Goal: Information Seeking & Learning: Understand process/instructions

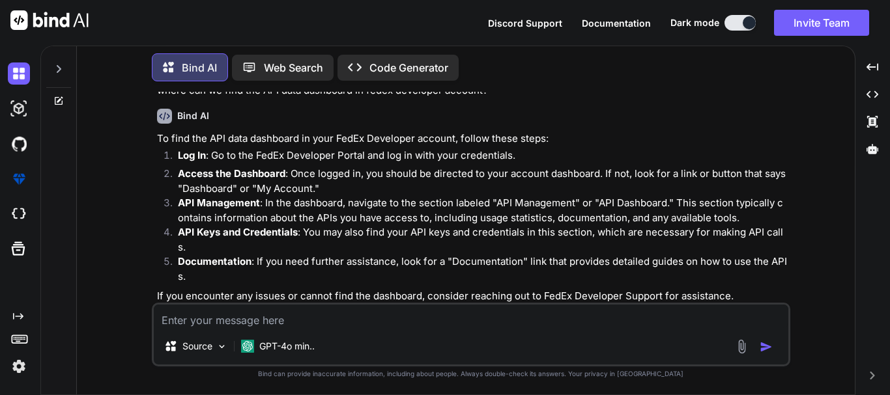
scroll to position [64, 0]
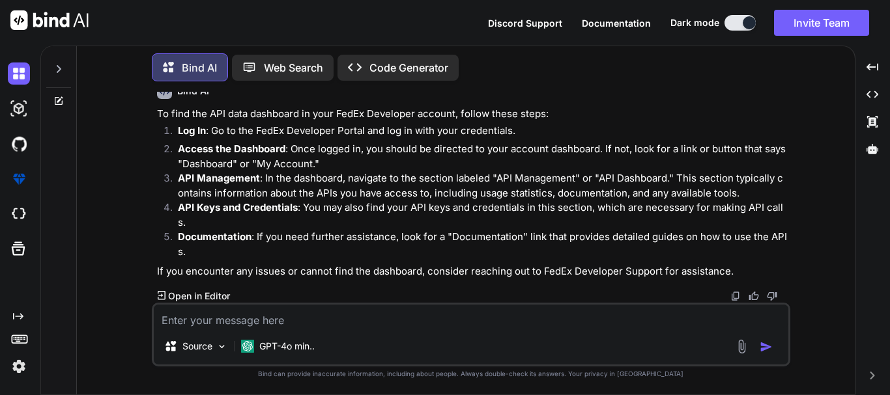
click at [260, 313] on textarea at bounding box center [471, 316] width 634 height 23
click at [249, 317] on textarea at bounding box center [471, 316] width 634 height 23
click at [212, 328] on textarea at bounding box center [471, 316] width 634 height 23
click at [283, 268] on p "If you encounter any issues or cannot find the dashboard, consider reaching out…" at bounding box center [472, 271] width 631 height 15
click at [227, 313] on textarea at bounding box center [471, 316] width 634 height 23
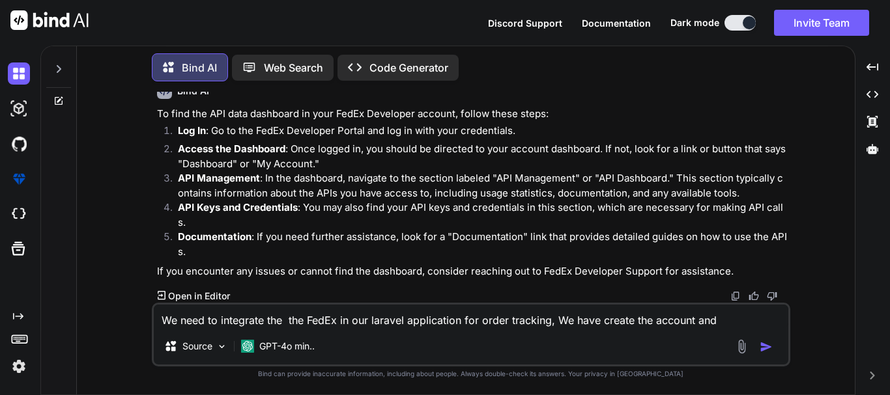
click at [727, 321] on textarea "We need to integrate the the FedEx in our laravel application for order trackin…" at bounding box center [471, 316] width 634 height 23
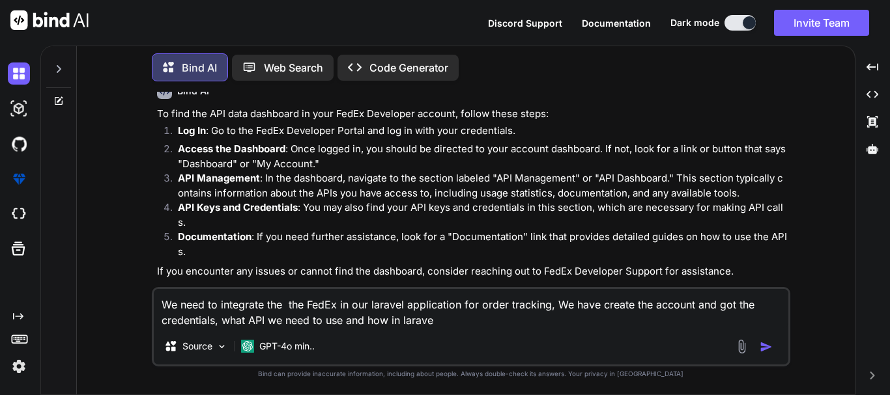
type textarea "We need to integrate the the FedEx in our laravel application for order trackin…"
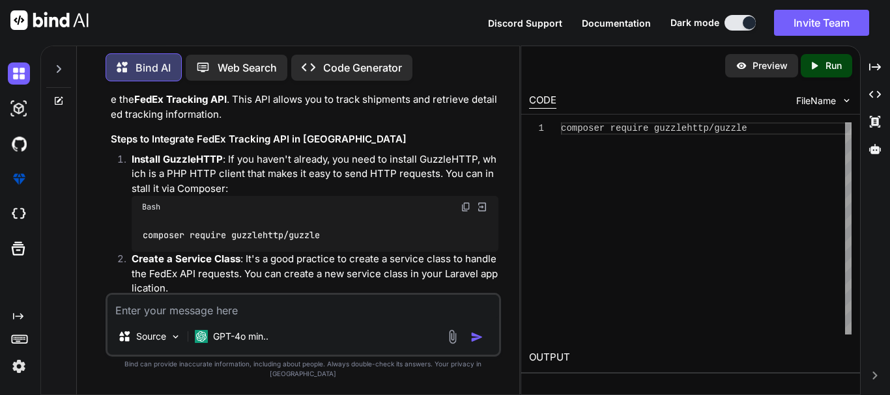
scroll to position [0, 0]
drag, startPoint x: 657, startPoint y: 128, endPoint x: 733, endPoint y: 125, distance: 76.3
click at [733, 125] on div "composer require guzzlehttp/guzzle" at bounding box center [706, 228] width 291 height 212
click at [257, 236] on code "composer require guzzlehttp/guzzle" at bounding box center [231, 236] width 179 height 14
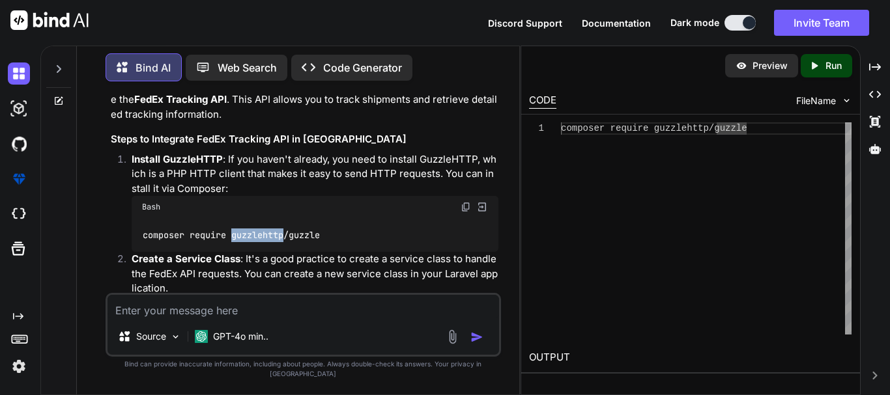
click at [257, 236] on code "composer require guzzlehttp/guzzle" at bounding box center [231, 236] width 179 height 14
click at [310, 223] on div "composer require guzzlehttp/guzzle" at bounding box center [315, 235] width 367 height 34
click at [254, 229] on code "composer require guzzlehttp/guzzle" at bounding box center [231, 236] width 179 height 14
click at [250, 234] on code "composer require guzzlehttp/guzzle" at bounding box center [231, 236] width 179 height 14
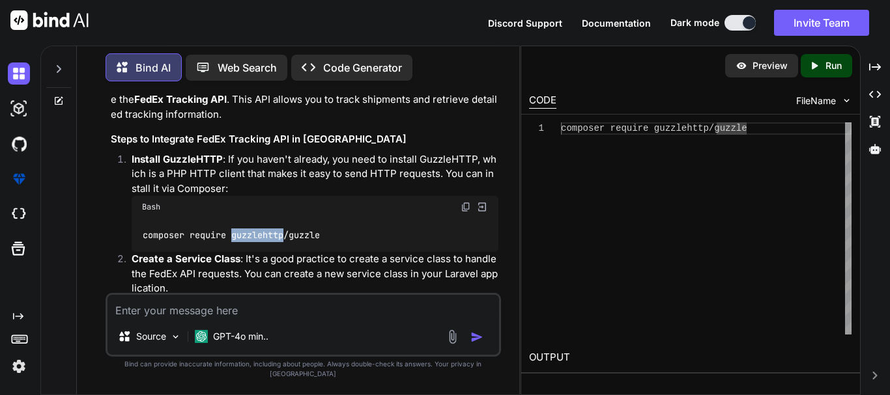
copy code "guzzlehttp"
click at [350, 234] on div "composer require guzzlehttp/guzzle" at bounding box center [315, 235] width 367 height 34
click at [345, 235] on div "composer require guzzlehttp/guzzle" at bounding box center [315, 235] width 367 height 34
drag, startPoint x: 234, startPoint y: 234, endPoint x: 331, endPoint y: 235, distance: 96.4
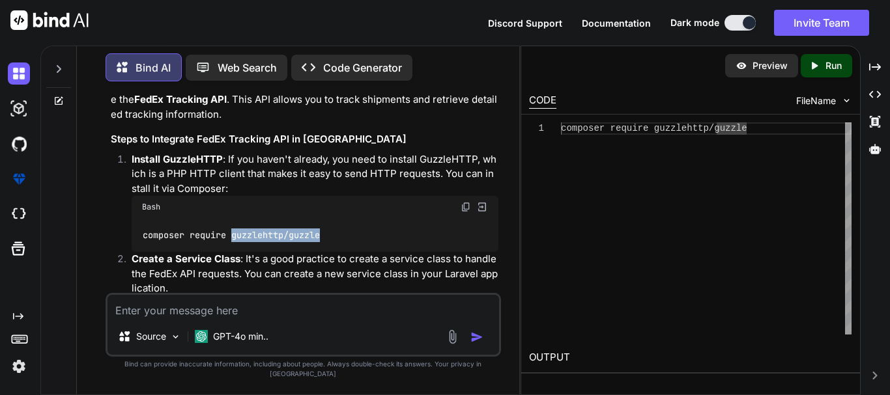
click at [331, 235] on div "composer require guzzlehttp/guzzle" at bounding box center [315, 235] width 367 height 34
copy code "guzzlehttp/guzzle"
click at [374, 163] on p "Install GuzzleHTTP : If you haven't already, you need to install GuzzleHTTP, wh…" at bounding box center [315, 174] width 367 height 44
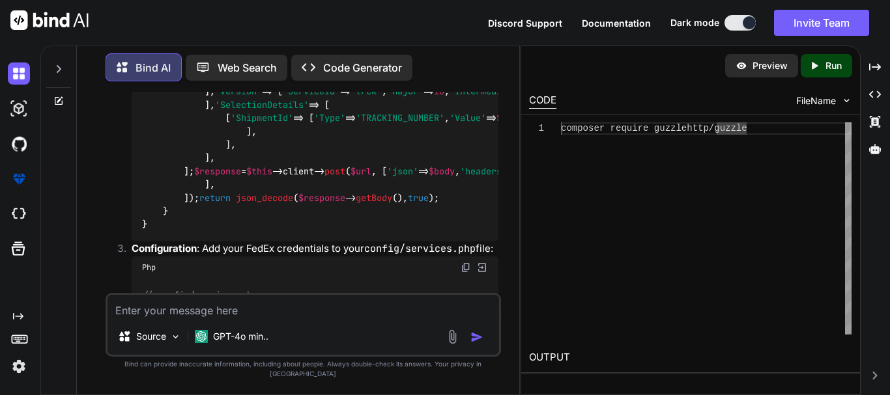
scroll to position [862, 0]
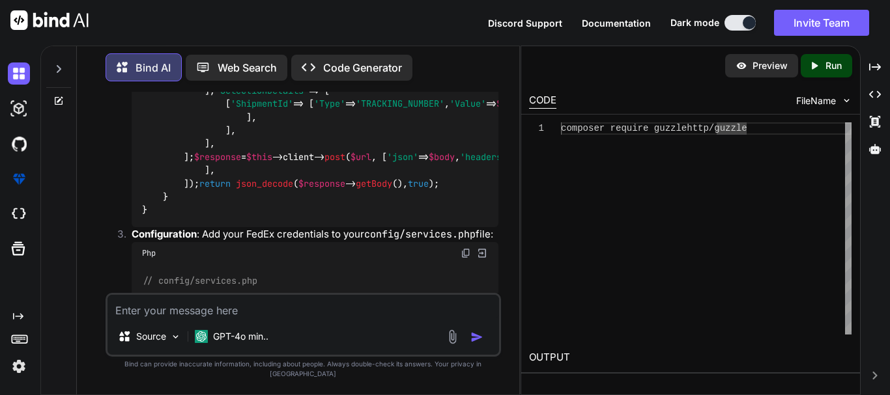
copy span "trackShipment"
drag, startPoint x: 418, startPoint y: 249, endPoint x: 165, endPoint y: 254, distance: 252.1
click at [165, 227] on div "// app/Services/FedExService.php namespace App \ Services ; use GuzzleHttp \ Cl…" at bounding box center [315, 78] width 367 height 300
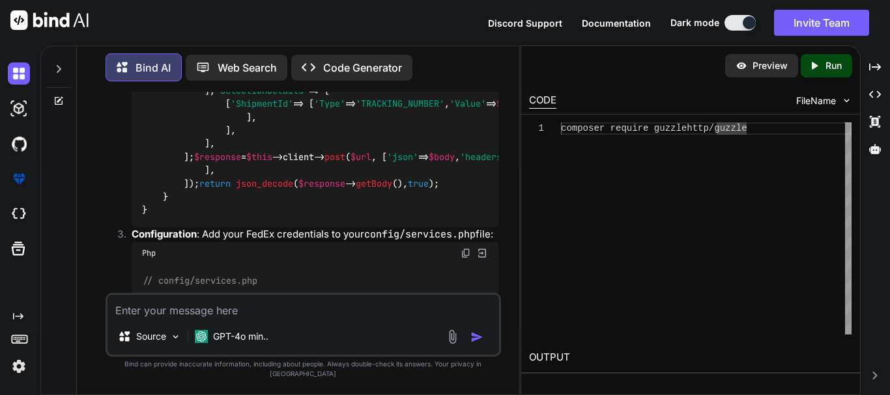
copy code "public function trackShipment ( $trackingNumber )"
drag, startPoint x: 156, startPoint y: 197, endPoint x: 117, endPoint y: 132, distance: 76.0
click at [117, 132] on ol "Install GuzzleHTTP : If you haven't already, you need to install GuzzleHTTP, wh…" at bounding box center [305, 264] width 388 height 1004
copy code "public function __construct ( ) { $this ->client = new Client (); $this ->apiKe…"
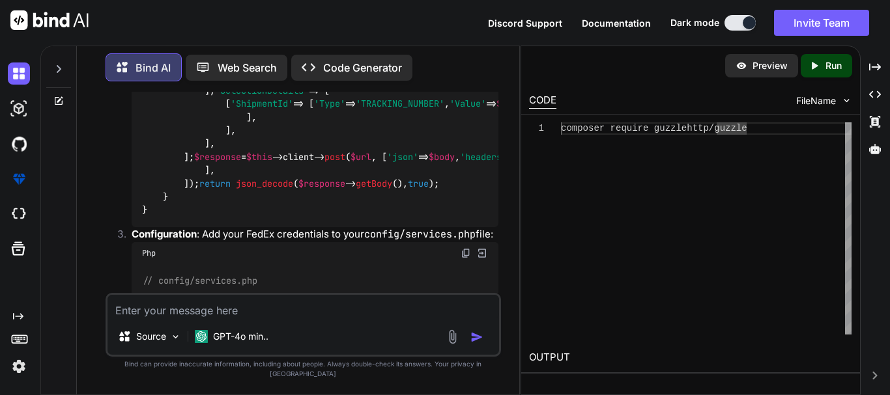
drag, startPoint x: 270, startPoint y: 160, endPoint x: 337, endPoint y: 156, distance: 67.2
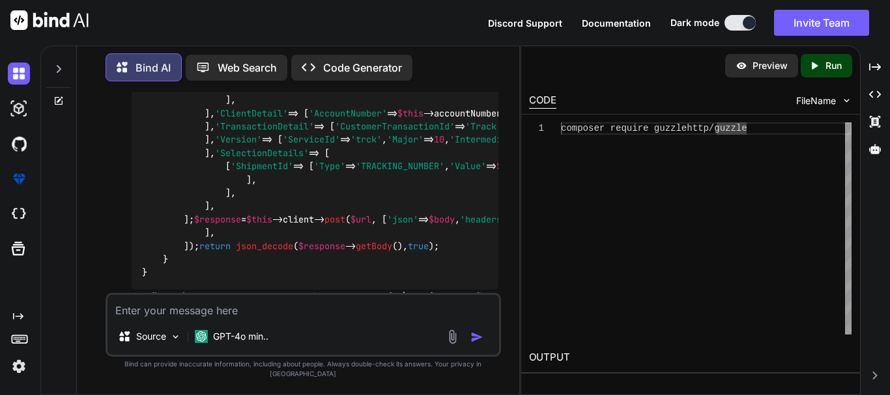
scroll to position [797, 0]
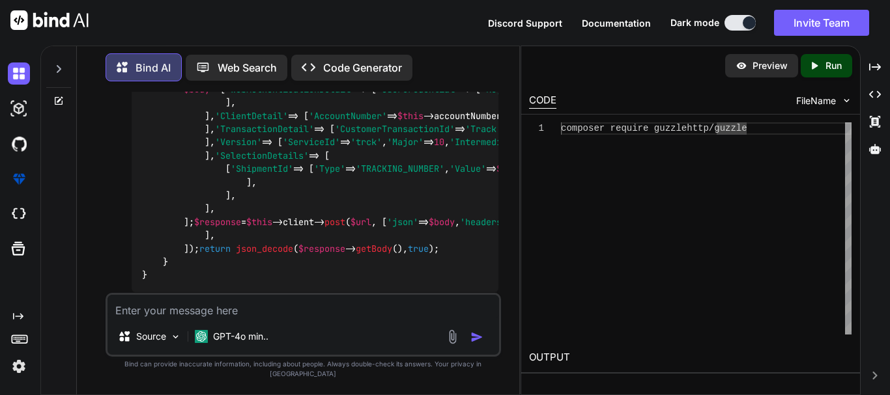
drag, startPoint x: 235, startPoint y: 224, endPoint x: 309, endPoint y: 218, distance: 74.5
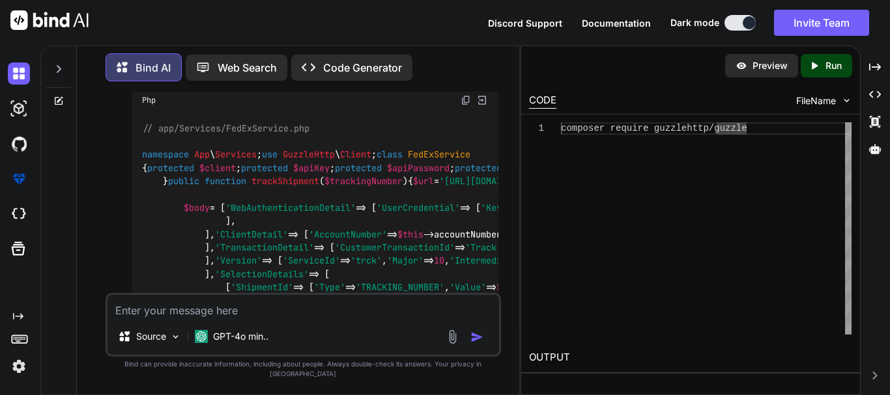
scroll to position [666, 0]
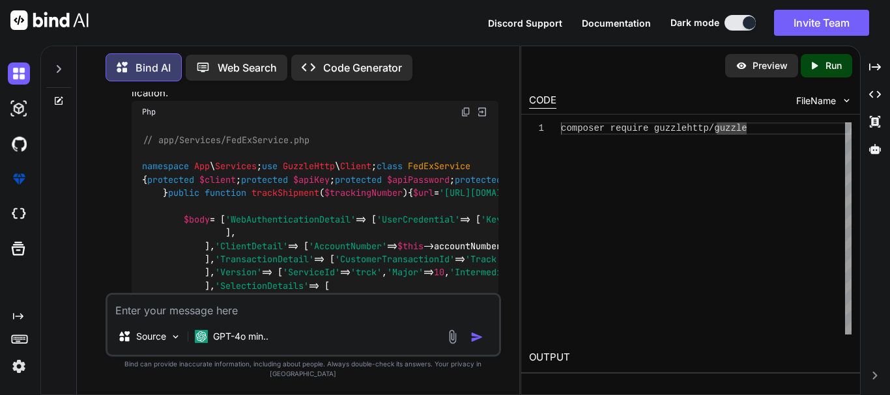
click at [355, 223] on div "// app/Services/FedExService.php namespace App \ Services ; use GuzzleHttp \ Cl…" at bounding box center [315, 273] width 367 height 300
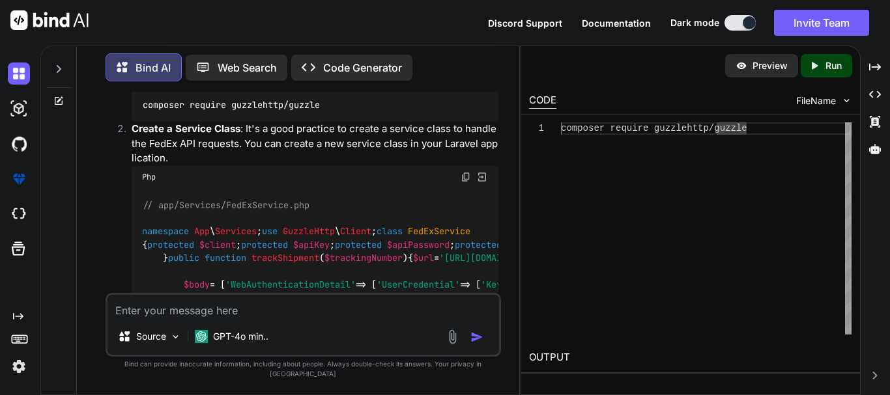
scroll to position [536, 0]
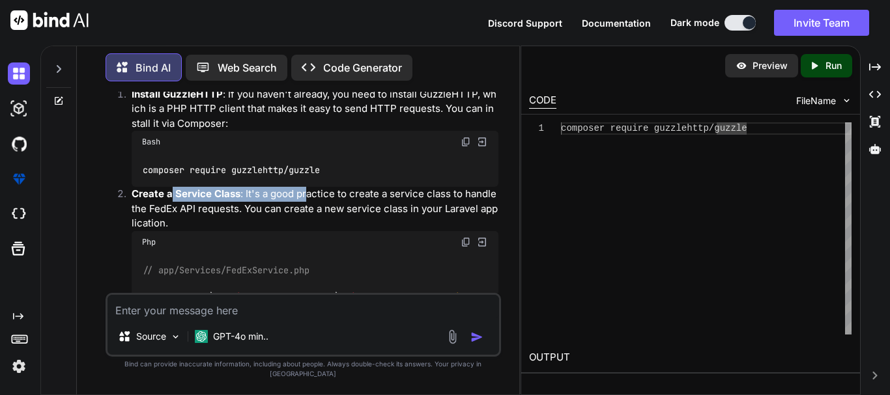
drag, startPoint x: 171, startPoint y: 199, endPoint x: 313, endPoint y: 196, distance: 141.4
click at [313, 196] on p "Create a Service Class : It's a good practice to create a service class to hand…" at bounding box center [315, 209] width 367 height 44
click at [313, 195] on p "Create a Service Class : It's a good practice to create a service class to hand…" at bounding box center [315, 209] width 367 height 44
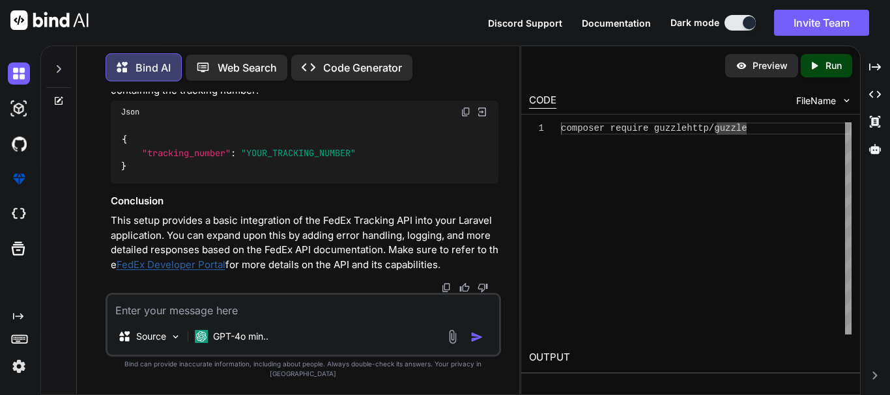
scroll to position [1774, 0]
drag, startPoint x: 165, startPoint y: 173, endPoint x: 269, endPoint y: 177, distance: 103.7
drag, startPoint x: 282, startPoint y: 173, endPoint x: 328, endPoint y: 175, distance: 45.6
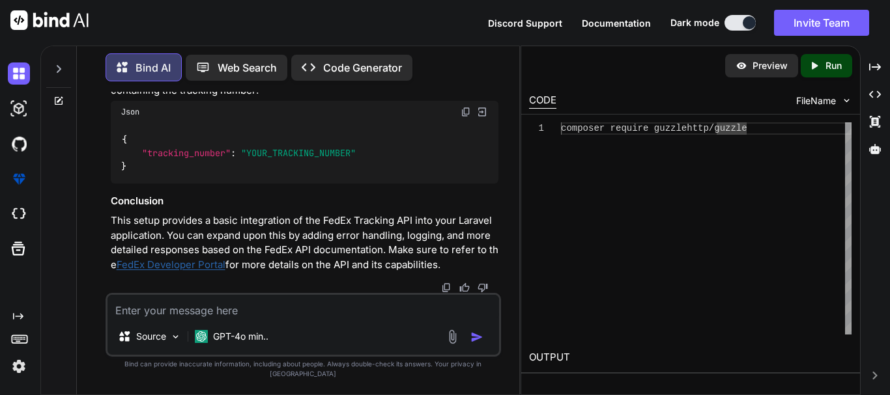
drag, startPoint x: 129, startPoint y: 222, endPoint x: 256, endPoint y: 236, distance: 127.8
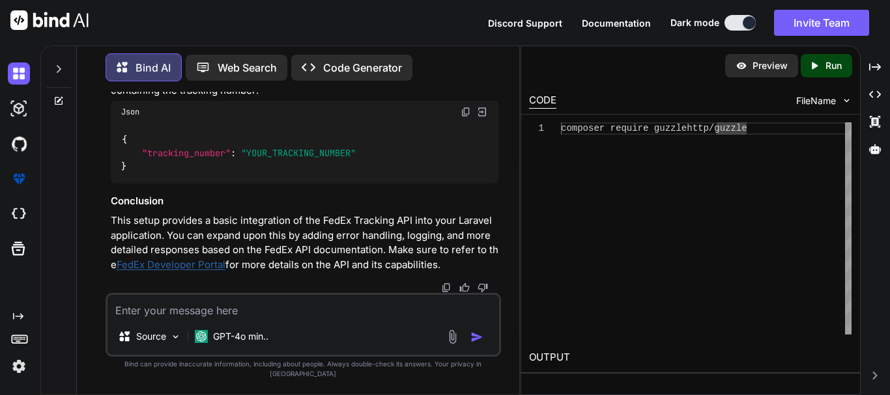
scroll to position [2034, 0]
drag, startPoint x: 272, startPoint y: 179, endPoint x: 337, endPoint y: 184, distance: 65.9
drag, startPoint x: 238, startPoint y: 206, endPoint x: 294, endPoint y: 204, distance: 55.4
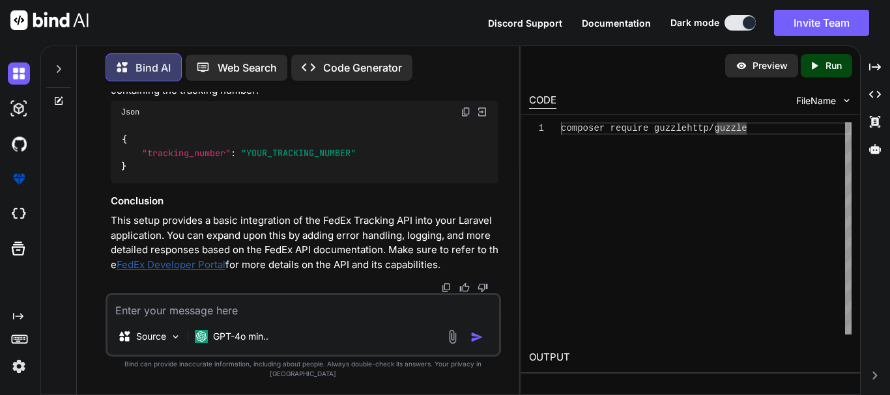
drag, startPoint x: 160, startPoint y: 233, endPoint x: 193, endPoint y: 251, distance: 37.9
drag, startPoint x: 193, startPoint y: 254, endPoint x: 192, endPoint y: 263, distance: 9.2
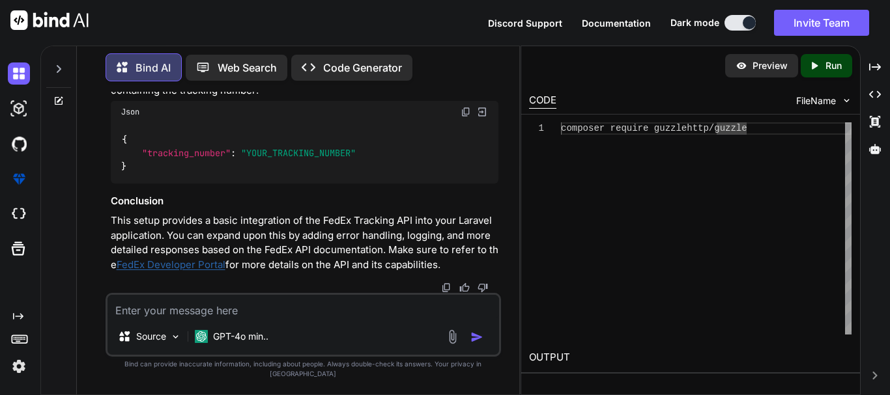
drag, startPoint x: 171, startPoint y: 276, endPoint x: 122, endPoint y: 231, distance: 65.9
drag, startPoint x: 192, startPoint y: 221, endPoint x: 281, endPoint y: 206, distance: 91.2
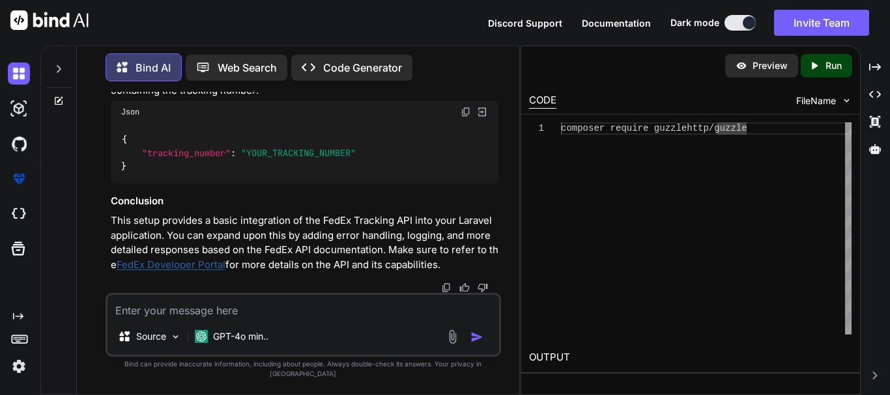
scroll to position [2164, 0]
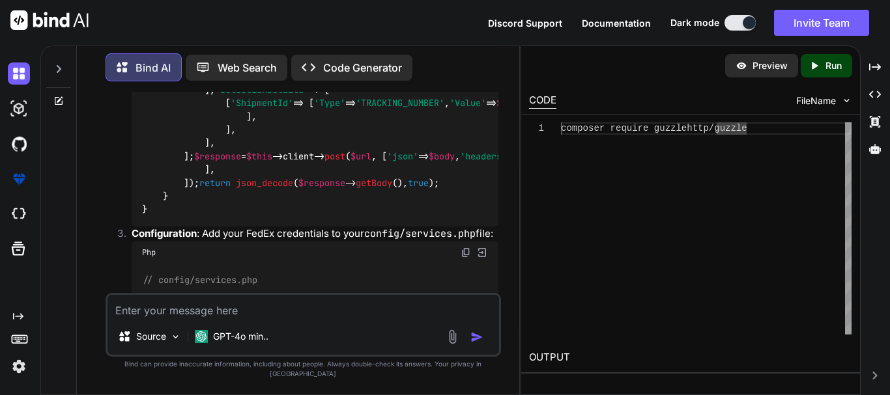
scroll to position [862, 0]
drag, startPoint x: 350, startPoint y: 160, endPoint x: 182, endPoint y: 162, distance: 167.4
click at [182, 162] on div "// app/Services/FedExService.php namespace App \ Services ; use GuzzleHttp \ Cl…" at bounding box center [315, 78] width 367 height 300
copy code "$this ->client = new Client ();"
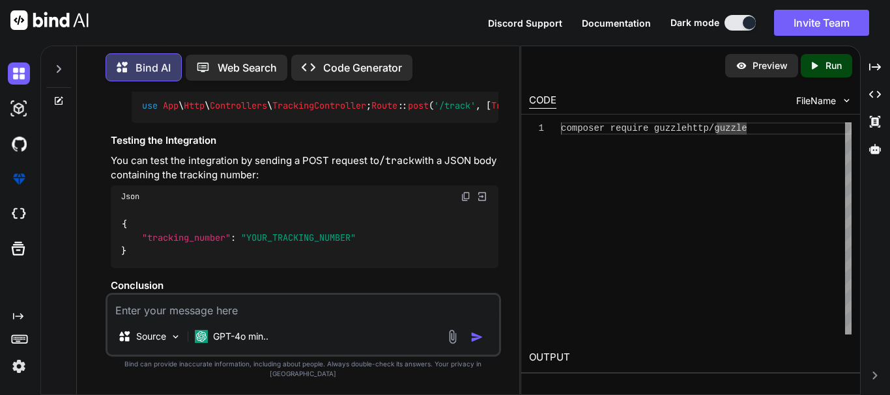
scroll to position [1513, 0]
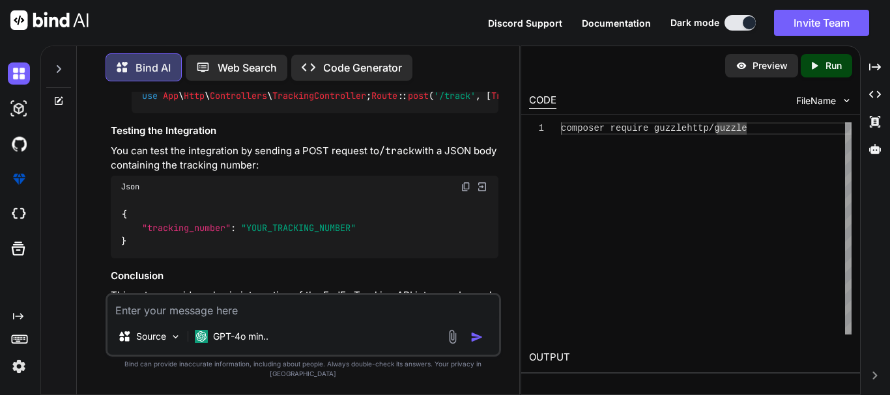
click at [248, 312] on textarea at bounding box center [302, 306] width 391 height 23
paste textarea "$this->client = new Client();"
type textarea "what is $this->client = new Client(); here?"
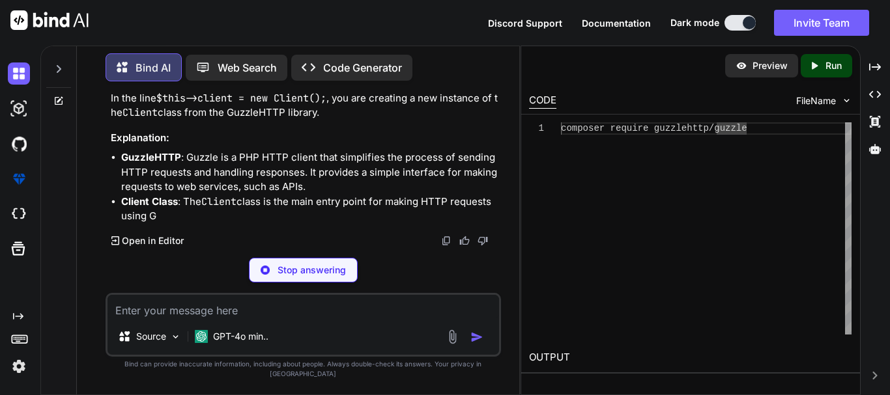
scroll to position [2810, 0]
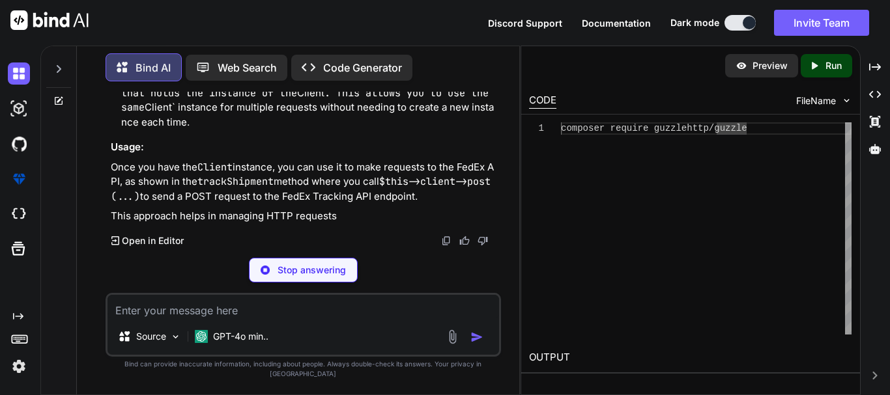
drag, startPoint x: 171, startPoint y: 174, endPoint x: 313, endPoint y: 173, distance: 142.7
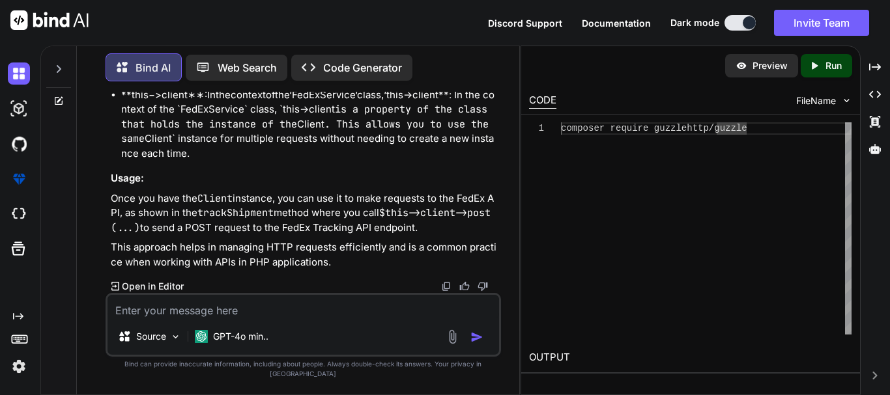
drag, startPoint x: 201, startPoint y: 163, endPoint x: 260, endPoint y: 158, distance: 58.9
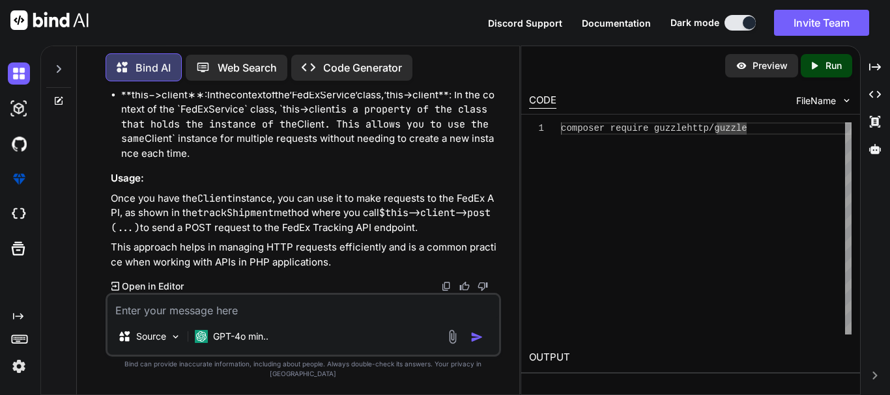
drag, startPoint x: 266, startPoint y: 161, endPoint x: 312, endPoint y: 163, distance: 46.3
drag, startPoint x: 345, startPoint y: 160, endPoint x: 171, endPoint y: 173, distance: 175.1
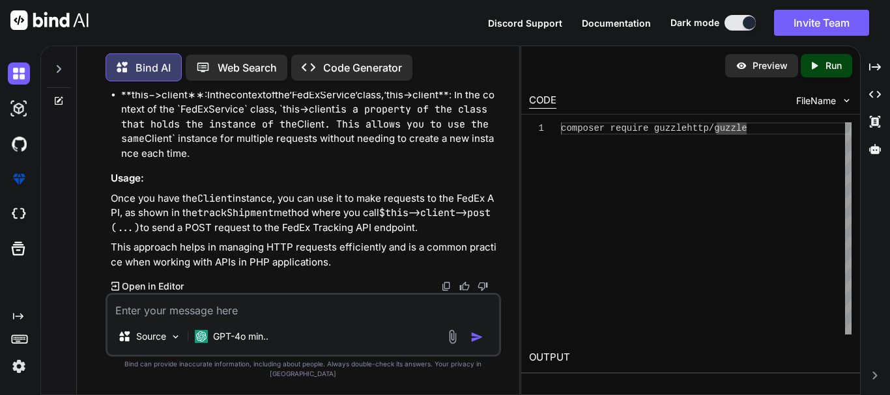
click at [225, 188] on div "In the line $this->client = new Client(); , you are creating a new instance of …" at bounding box center [305, 98] width 388 height 345
drag, startPoint x: 231, startPoint y: 178, endPoint x: 324, endPoint y: 171, distance: 93.4
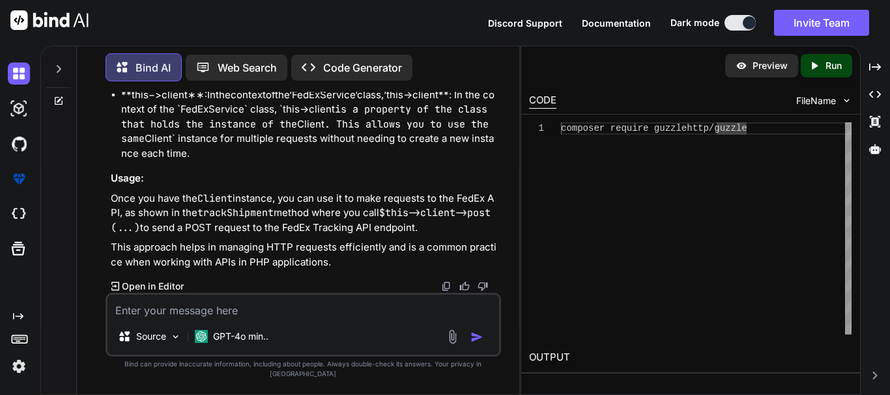
scroll to position [2875, 0]
drag, startPoint x: 186, startPoint y: 168, endPoint x: 291, endPoint y: 167, distance: 104.9
click at [291, 29] on p "GuzzleHTTP : Guzzle is a PHP HTTP client that simplifies the process of sending…" at bounding box center [309, 7] width 377 height 44
click at [298, 29] on p "GuzzleHTTP : Guzzle is a PHP HTTP client that simplifies the process of sending…" at bounding box center [309, 7] width 377 height 44
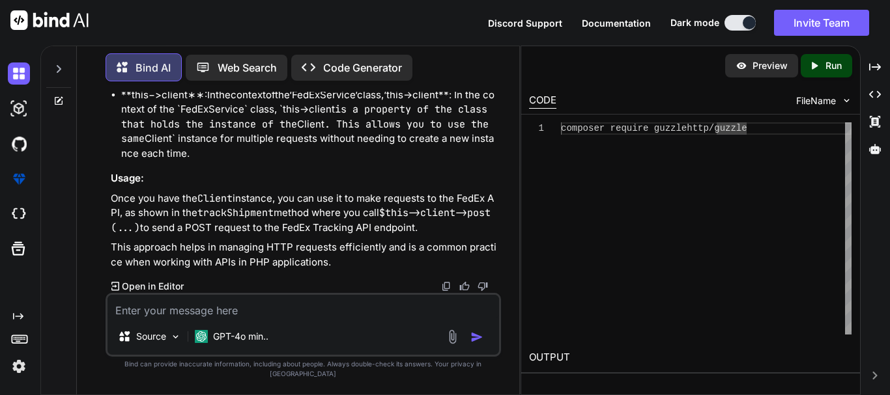
click at [341, 231] on p "Once you have the Client instance, you can use it to make requests to the FedEx…" at bounding box center [305, 214] width 388 height 44
click at [677, 129] on div "composer require guzzlehttp/guzzle" at bounding box center [706, 228] width 291 height 212
click at [445, 186] on h3 "Usage:" at bounding box center [305, 178] width 388 height 15
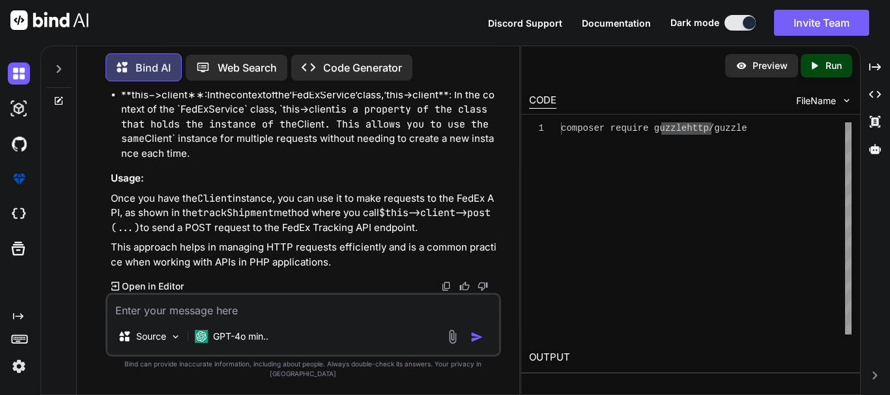
click at [339, 161] on p "** t h i s − > c l i e n t ∗ ∗ : I n t h e c o n t e x t o f t h e ‘ F e d E x …" at bounding box center [309, 125] width 377 height 74
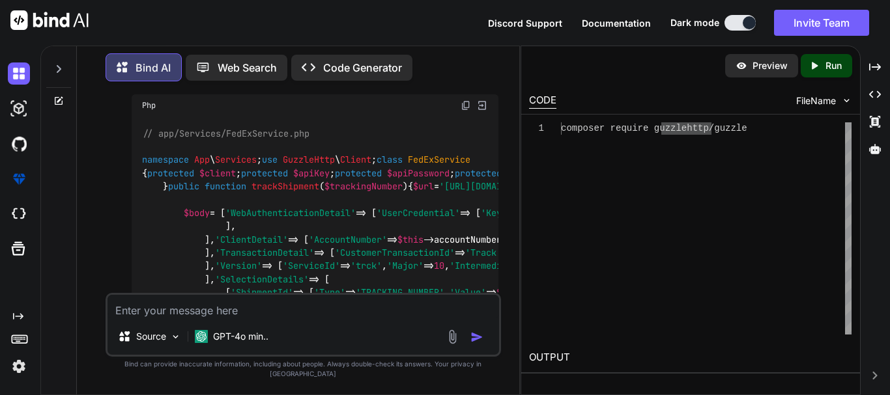
scroll to position [670, 0]
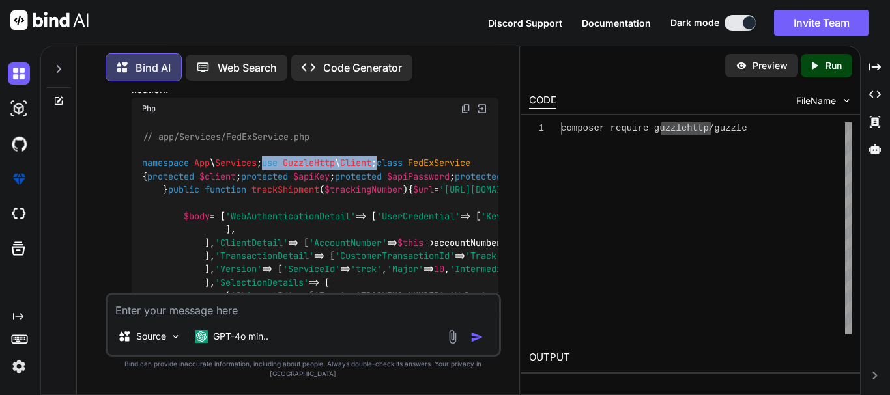
drag, startPoint x: 279, startPoint y: 187, endPoint x: 255, endPoint y: 214, distance: 36.5
click at [143, 192] on div "// app/Services/FedExService.php namespace App \ Services ; use GuzzleHttp \ Cl…" at bounding box center [315, 270] width 367 height 300
copy code "use GuzzleHttp \ Client ;"
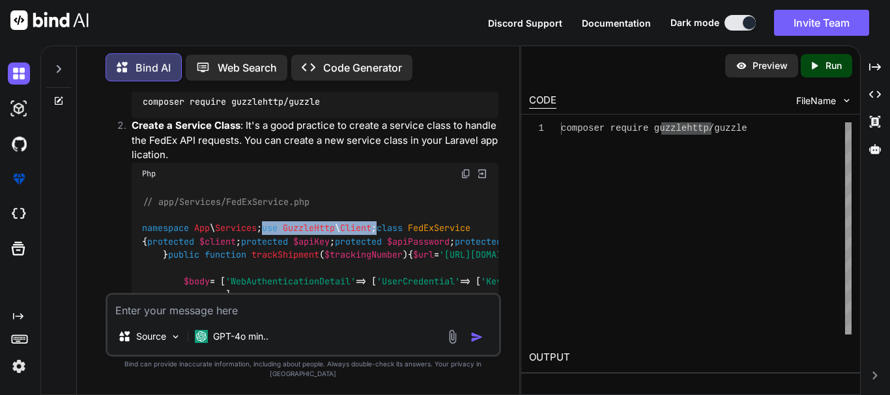
scroll to position [735, 0]
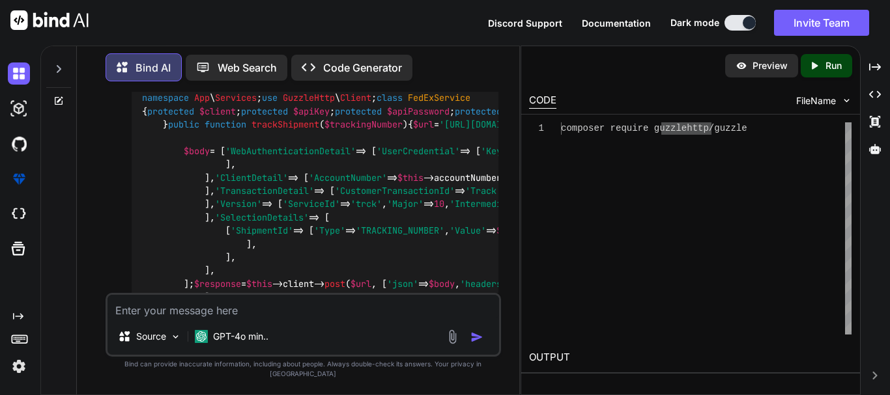
click at [329, 203] on div "// app/Services/FedExService.php namespace App \ Services ; use GuzzleHttp \ Cl…" at bounding box center [315, 205] width 367 height 300
click at [236, 117] on span "$client" at bounding box center [217, 112] width 36 height 12
click at [293, 117] on span "$apiKey" at bounding box center [311, 112] width 36 height 12
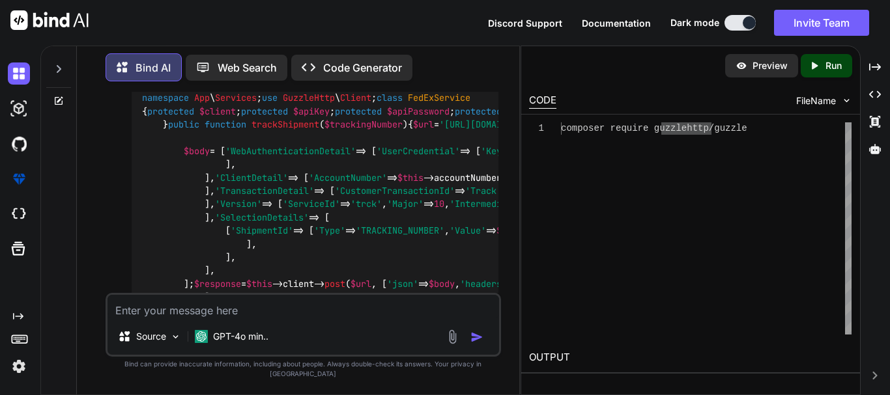
click at [387, 117] on span "$apiPassword" at bounding box center [418, 112] width 63 height 12
click at [507, 117] on span "$accountNumber" at bounding box center [543, 112] width 73 height 12
click at [637, 117] on span "$meterNumber" at bounding box center [668, 112] width 63 height 12
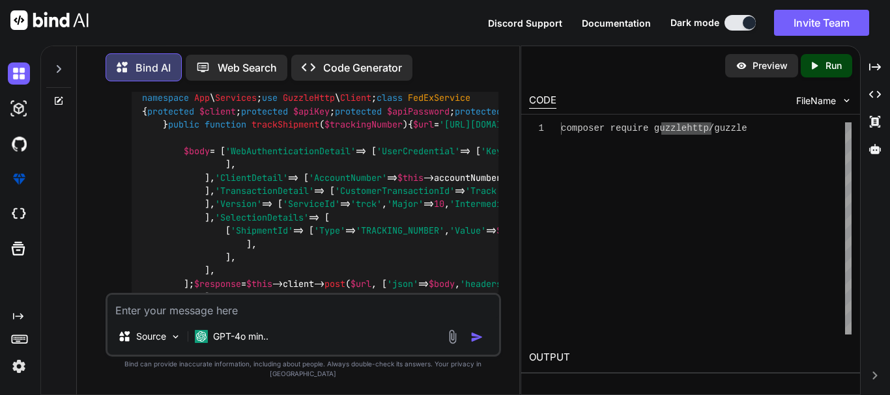
click at [637, 117] on span "$meterNumber" at bounding box center [668, 112] width 63 height 12
click at [325, 228] on div "// app/Services/FedExService.php namespace App \ Services ; use GuzzleHttp \ Cl…" at bounding box center [315, 205] width 367 height 300
drag, startPoint x: 274, startPoint y: 229, endPoint x: 119, endPoint y: 178, distance: 162.7
click at [119, 178] on ol "Install GuzzleHTTP : If you haven't already, you need to install GuzzleHTTP, wh…" at bounding box center [305, 391] width 388 height 1004
copy code "protected $client ; protected $apiKey ; protected $apiPassword ; protected $acc…"
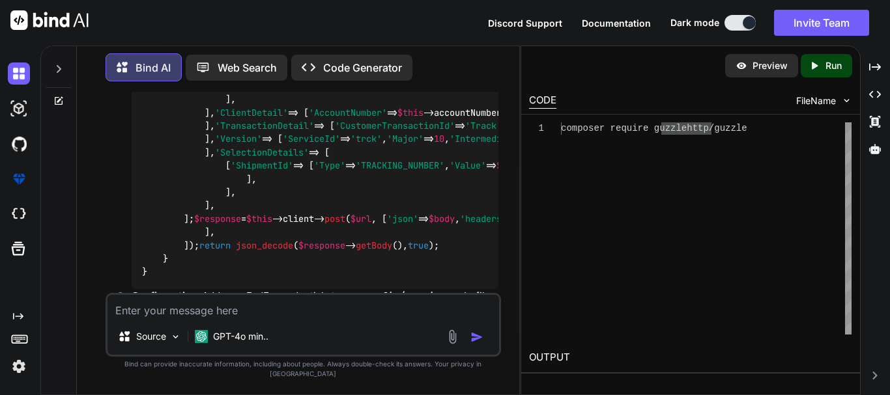
scroll to position [865, 0]
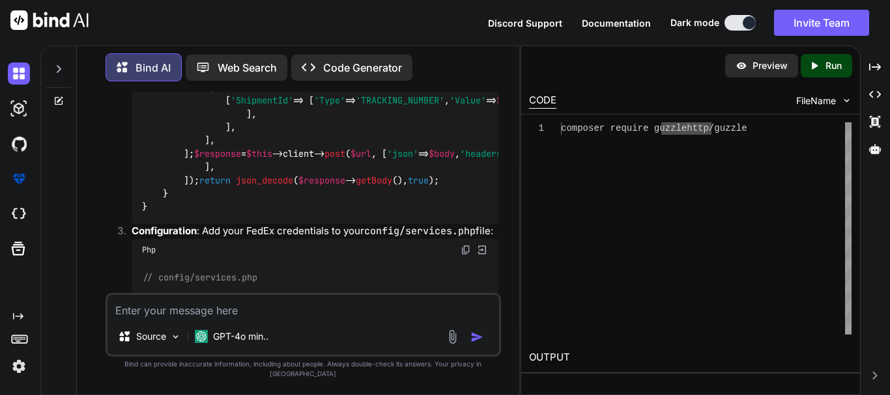
drag, startPoint x: 173, startPoint y: 219, endPoint x: 117, endPoint y: 134, distance: 102.1
click at [117, 134] on ol "Install GuzzleHTTP : If you haven't already, you need to install GuzzleHTTP, wh…" at bounding box center [305, 260] width 388 height 1004
copy code "public function __construct ( ) { $this ->client = new Client (); $this ->apiKe…"
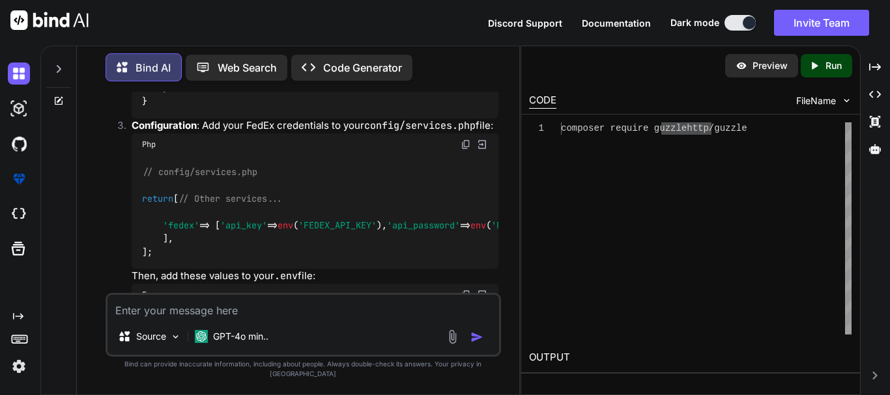
scroll to position [995, 0]
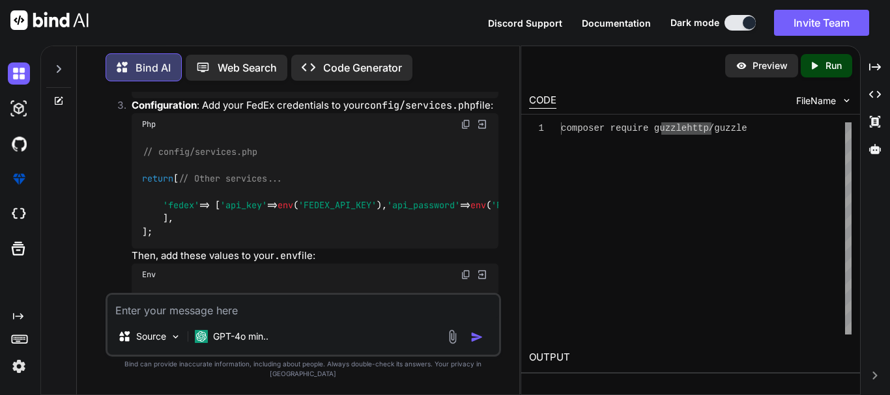
scroll to position [865, 0]
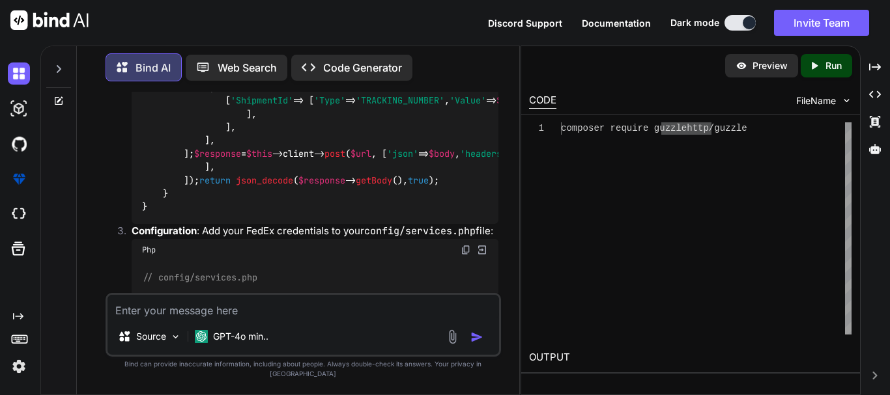
drag, startPoint x: 163, startPoint y: 245, endPoint x: 179, endPoint y: 279, distance: 37.3
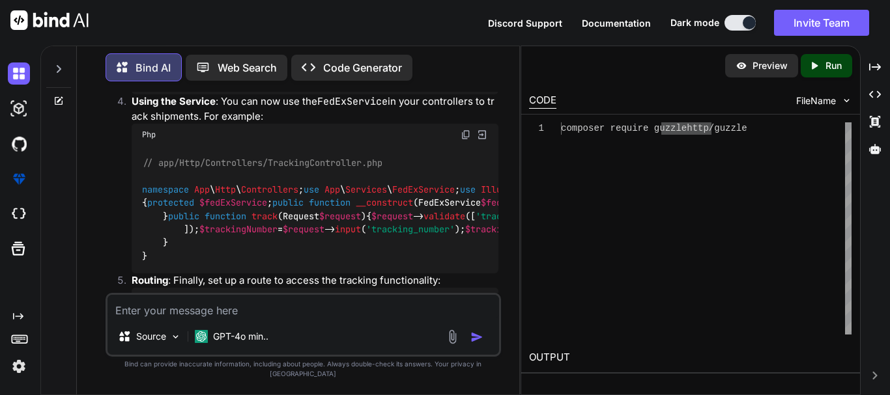
scroll to position [1386, 0]
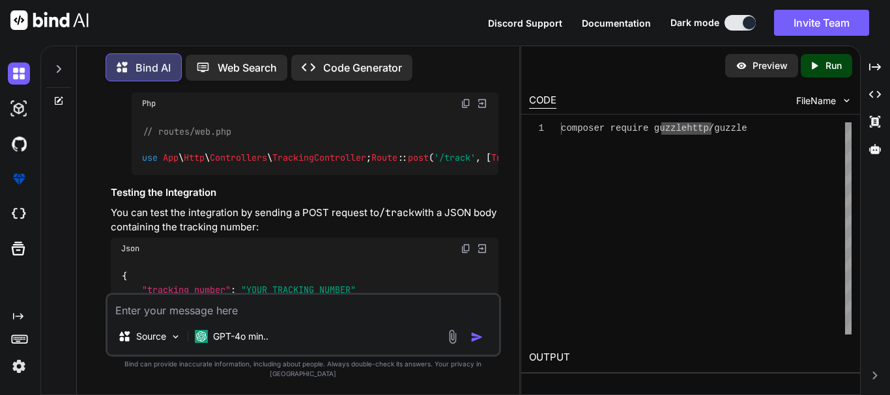
copy code "public function trackShipment ( $trackingNumber ) { $url = '[URL][DOMAIN_NAME]'…"
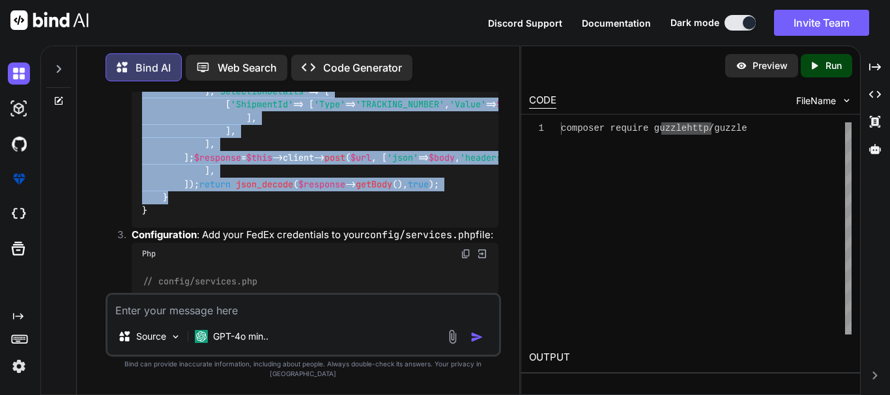
scroll to position [865, 0]
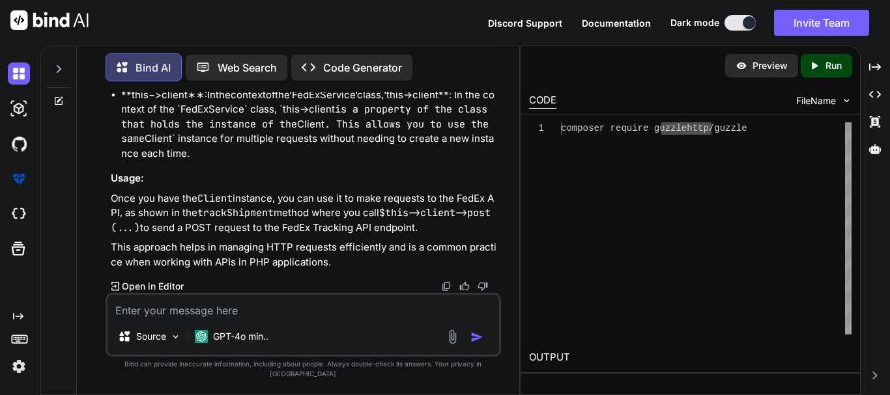
scroll to position [2037, 0]
drag, startPoint x: 176, startPoint y: 230, endPoint x: 113, endPoint y: 98, distance: 146.0
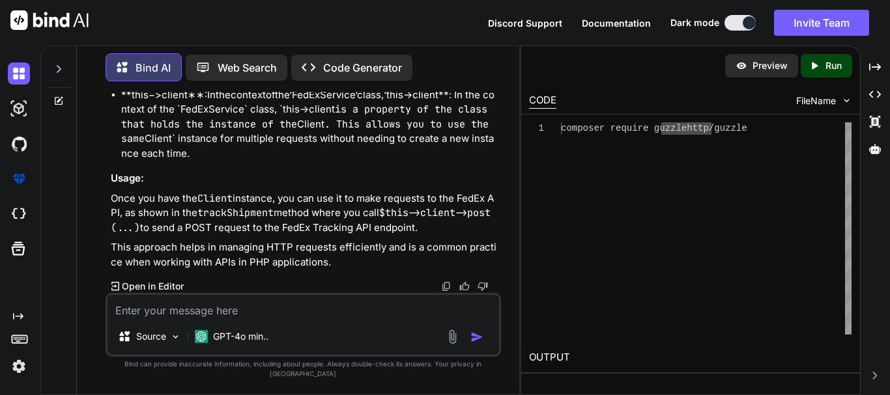
click at [230, 311] on textarea at bounding box center [302, 306] width 391 height 23
paste textarea "Client error: `POST https://[DOMAIN_NAME]/web-services/track` resulted in a `40…"
type textarea "Client error: `POST https://[DOMAIN_NAME]/web-services/track` resulted in a `40…"
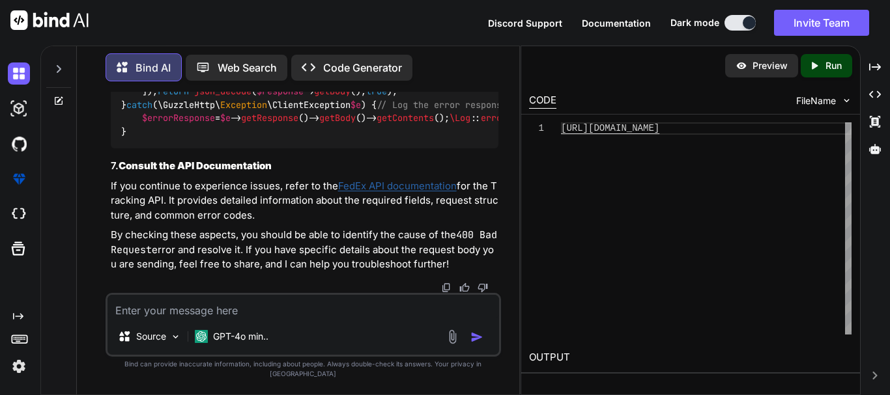
scroll to position [3232, 0]
drag, startPoint x: 124, startPoint y: 241, endPoint x: 259, endPoint y: 238, distance: 134.9
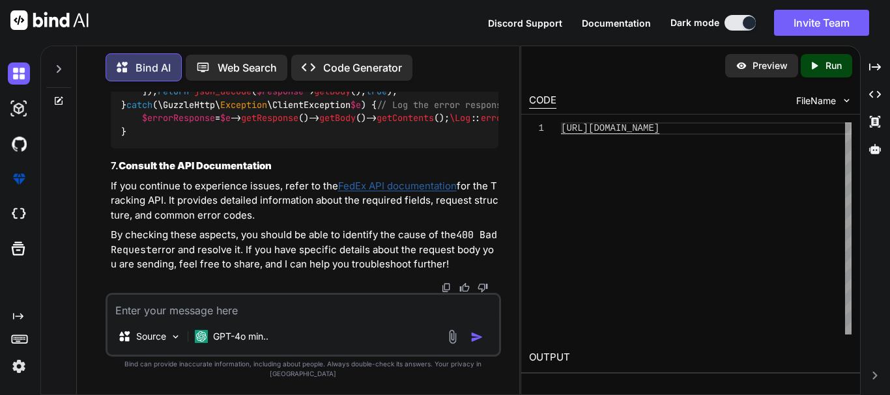
drag, startPoint x: 189, startPoint y: 217, endPoint x: 311, endPoint y: 200, distance: 123.0
drag, startPoint x: 158, startPoint y: 231, endPoint x: 191, endPoint y: 227, distance: 33.4
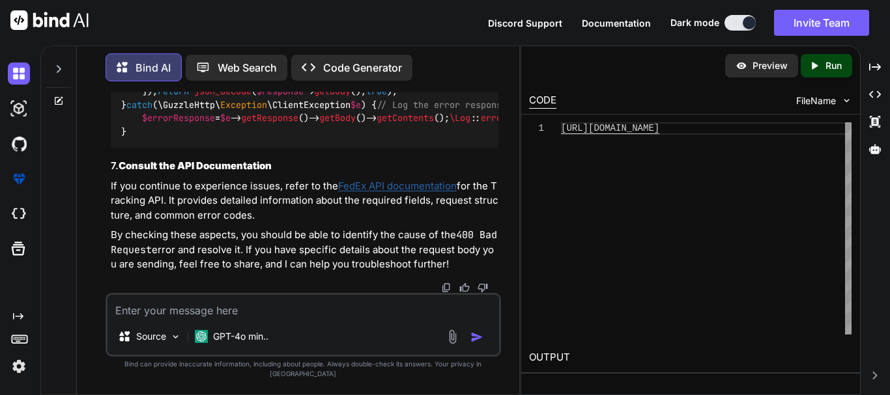
scroll to position [3753, 0]
drag, startPoint x: 185, startPoint y: 154, endPoint x: 404, endPoint y: 160, distance: 218.9
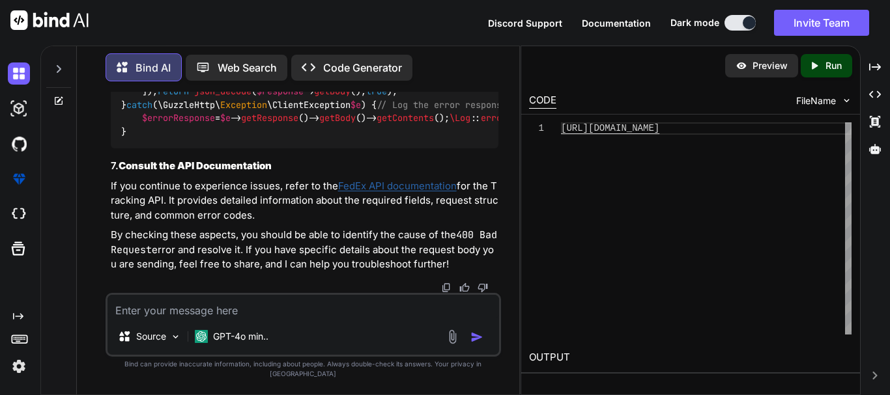
drag, startPoint x: 122, startPoint y: 183, endPoint x: 188, endPoint y: 188, distance: 65.3
click at [197, 319] on textarea at bounding box center [302, 306] width 391 height 23
paste textarea "Meter Number"
type textarea "i am using a developer account and did not get the Meter Number"
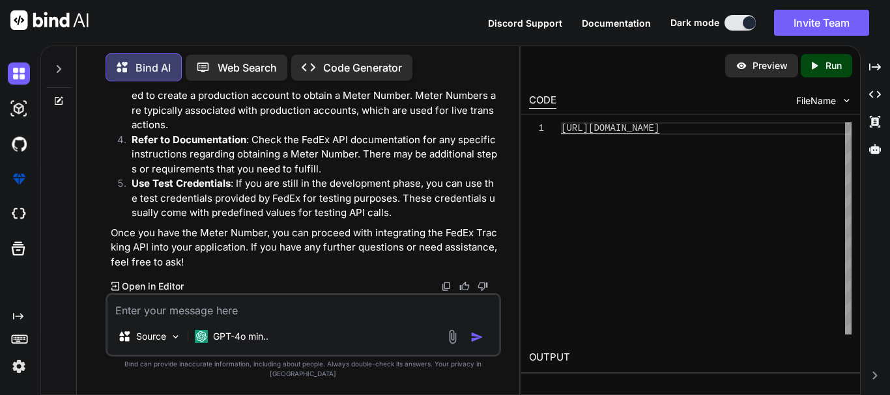
scroll to position [4461, 0]
drag, startPoint x: 145, startPoint y: 200, endPoint x: 210, endPoint y: 198, distance: 64.5
click at [210, 29] on strong "Contact FedEx Support" at bounding box center [187, 22] width 111 height 12
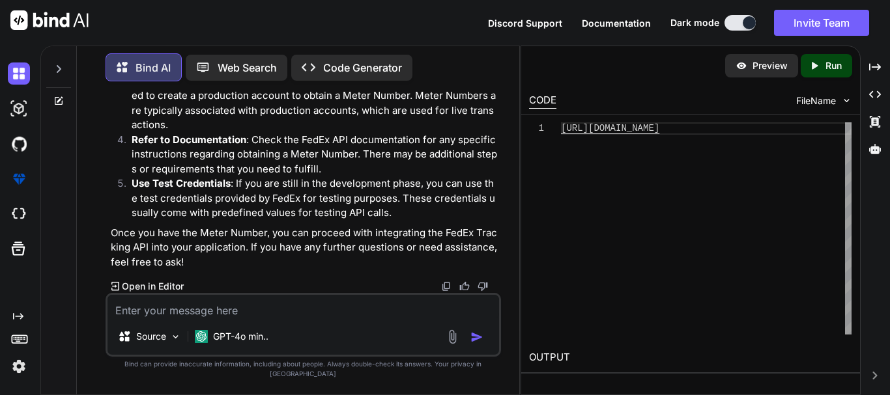
drag, startPoint x: 197, startPoint y: 175, endPoint x: 236, endPoint y: 173, distance: 38.5
click at [214, 87] on strong "Create a Production Account" at bounding box center [201, 81] width 139 height 12
drag, startPoint x: 148, startPoint y: 231, endPoint x: 196, endPoint y: 233, distance: 48.2
click at [194, 146] on strong "Refer to Documentation" at bounding box center [189, 140] width 115 height 12
drag, startPoint x: 199, startPoint y: 233, endPoint x: 241, endPoint y: 222, distance: 43.0
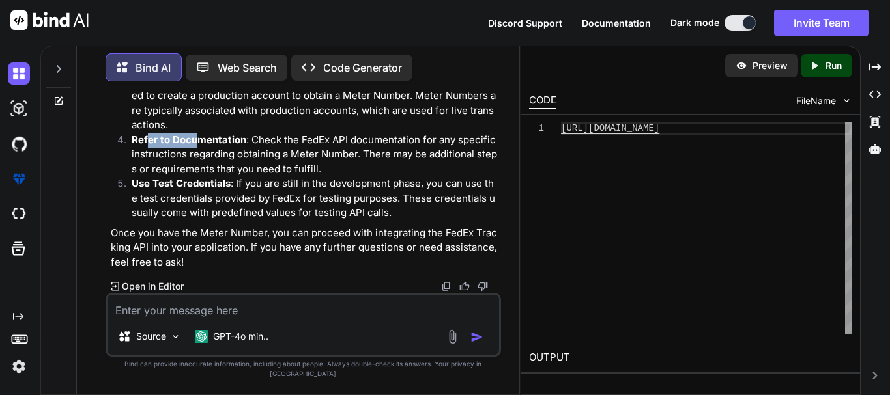
click at [201, 146] on strong "Refer to Documentation" at bounding box center [189, 140] width 115 height 12
click at [262, 212] on p "Use Test Credentials : If you are still in the development phase, you can use t…" at bounding box center [315, 199] width 367 height 44
drag, startPoint x: 339, startPoint y: 175, endPoint x: 389, endPoint y: 181, distance: 49.8
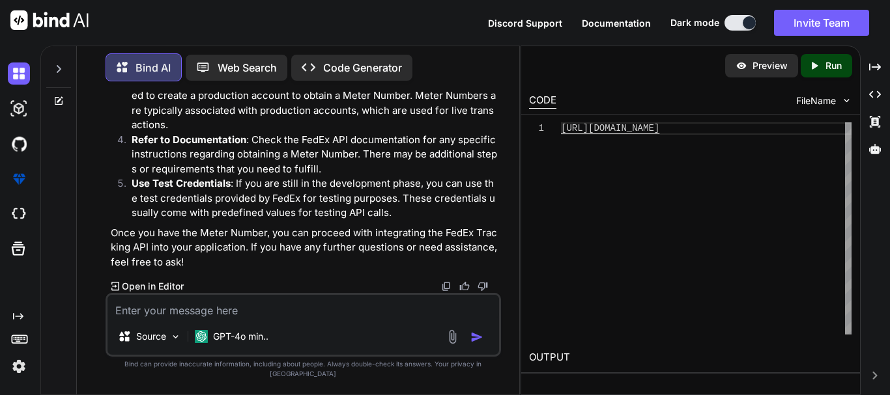
click at [358, 133] on p "Create a Production Account : If you are only using a test account, you may nee…" at bounding box center [315, 103] width 367 height 59
click at [391, 133] on p "Create a Production Account : If you are only using a test account, you may nee…" at bounding box center [315, 103] width 367 height 59
click at [377, 133] on p "Create a Production Account : If you are only using a test account, you may nee…" at bounding box center [315, 103] width 367 height 59
drag, startPoint x: 134, startPoint y: 212, endPoint x: 244, endPoint y: 215, distance: 110.1
click at [244, 146] on strong "Refer to Documentation" at bounding box center [189, 140] width 115 height 12
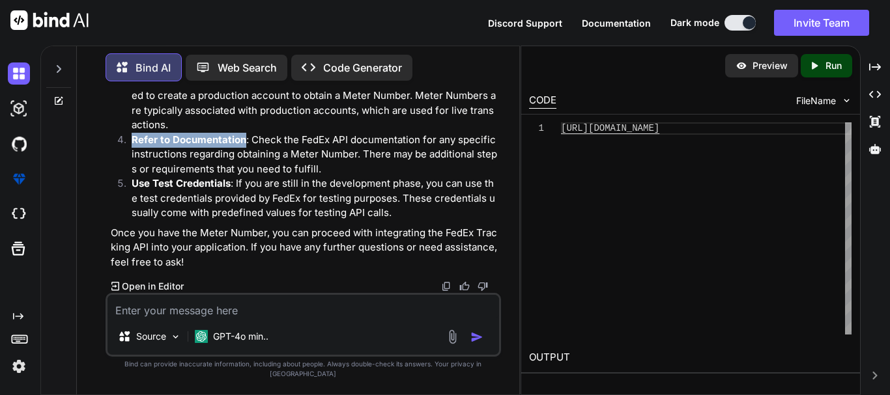
scroll to position [4285, 0]
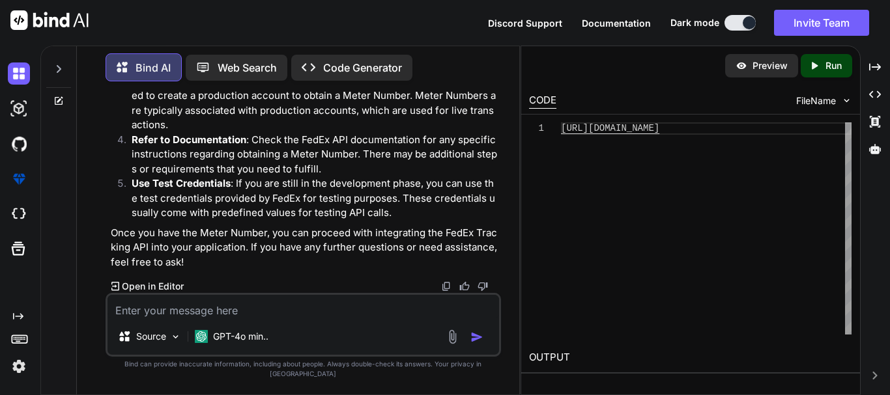
drag, startPoint x: 163, startPoint y: 103, endPoint x: 173, endPoint y: 128, distance: 27.5
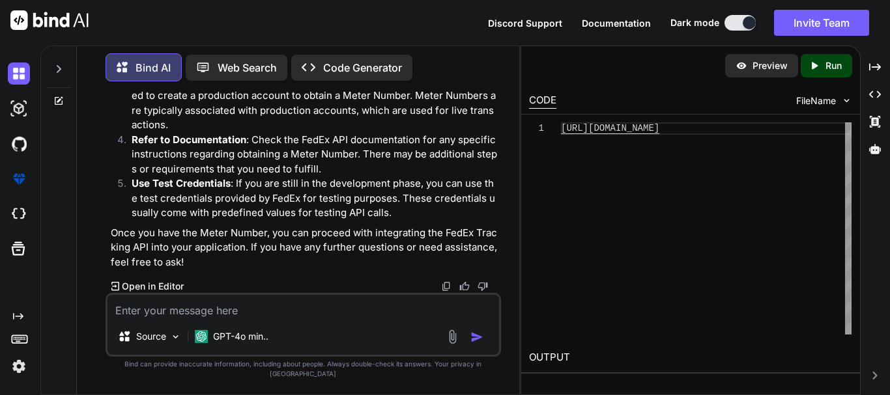
drag, startPoint x: 370, startPoint y: 183, endPoint x: 370, endPoint y: 214, distance: 31.3
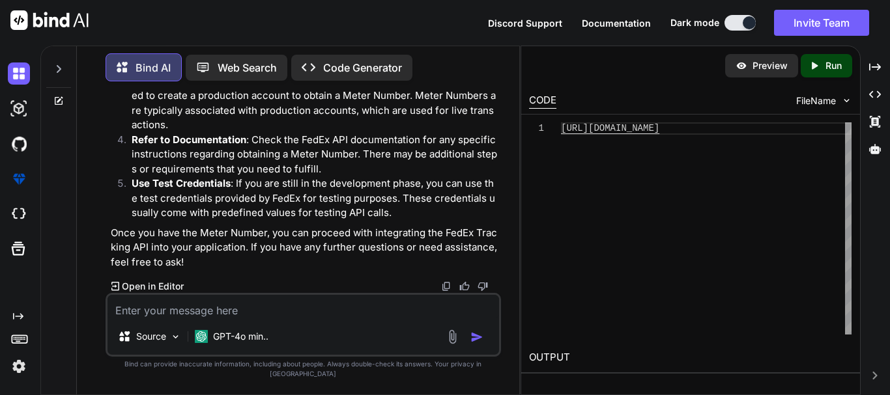
click at [249, 319] on textarea at bounding box center [302, 306] width 391 height 23
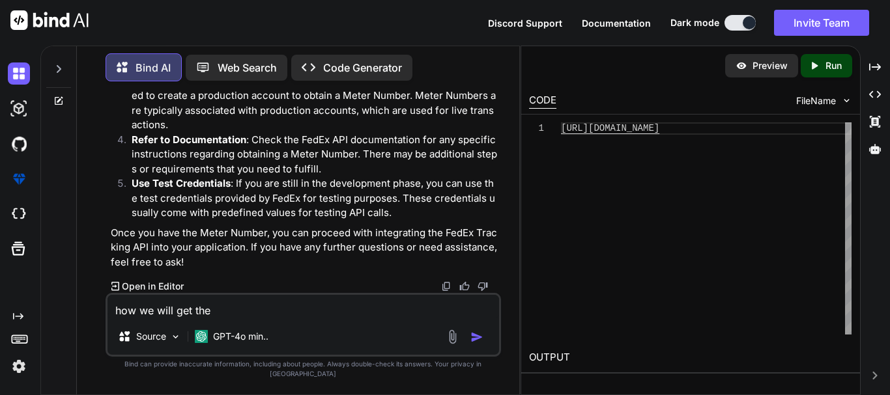
scroll to position [3960, 0]
click at [251, 319] on textarea "how we will get the" at bounding box center [302, 306] width 391 height 23
paste textarea "tracking_number"
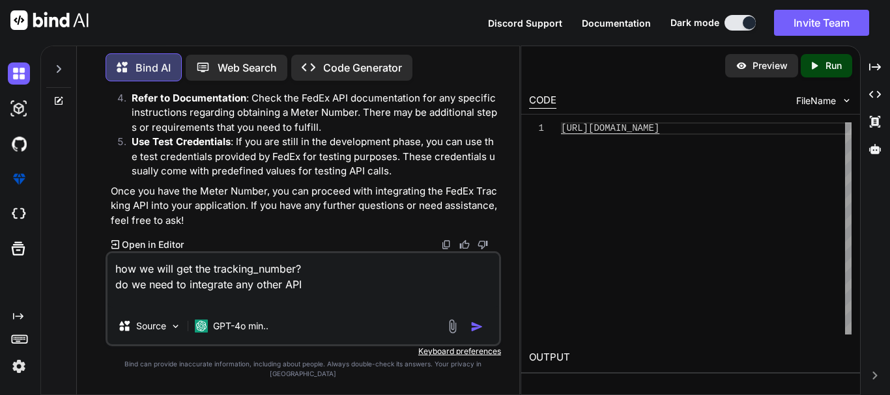
type textarea "how we will get the tracking_number? do we need to integrate any other API"
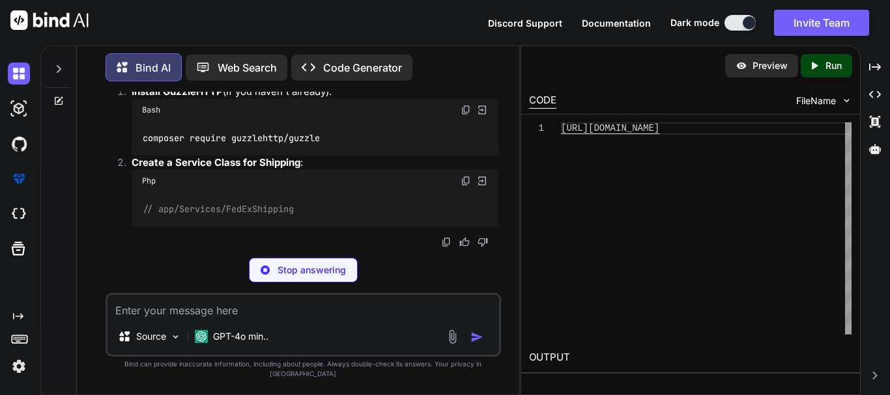
scroll to position [4879, 0]
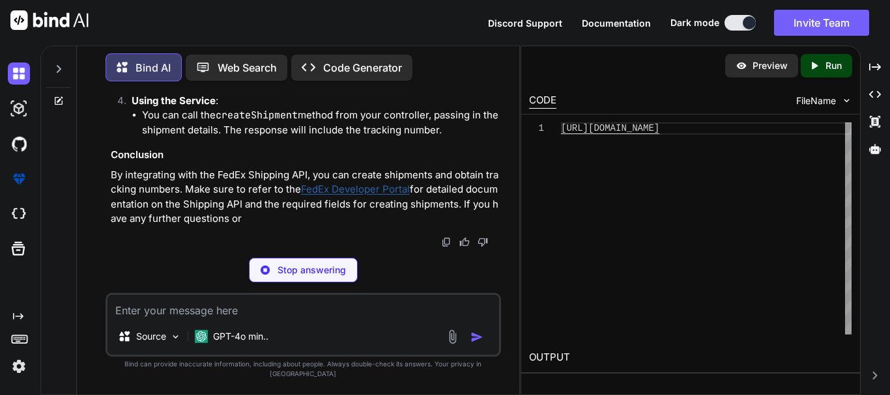
drag, startPoint x: 255, startPoint y: 134, endPoint x: 472, endPoint y: 144, distance: 216.5
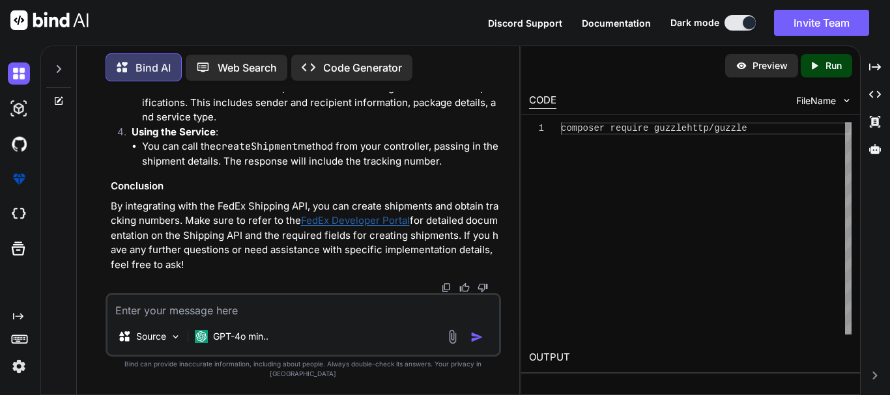
scroll to position [5400, 0]
drag, startPoint x: 140, startPoint y: 124, endPoint x: 279, endPoint y: 127, distance: 139.4
drag, startPoint x: 279, startPoint y: 126, endPoint x: 142, endPoint y: 128, distance: 136.8
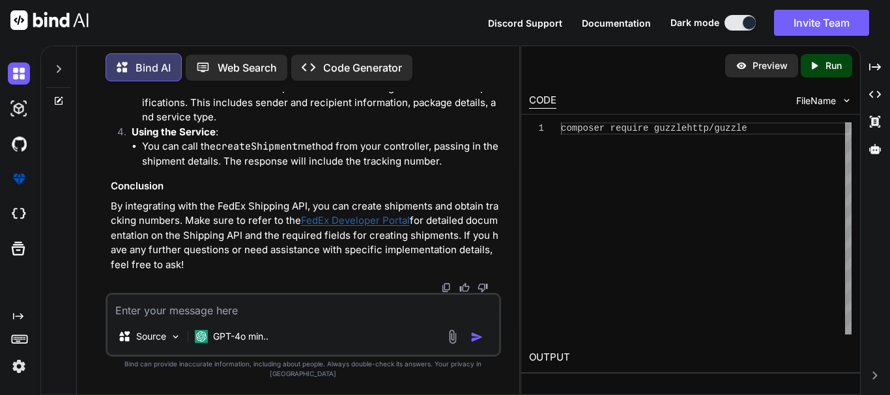
drag, startPoint x: 225, startPoint y: 151, endPoint x: 255, endPoint y: 158, distance: 30.2
drag, startPoint x: 223, startPoint y: 166, endPoint x: 280, endPoint y: 166, distance: 56.7
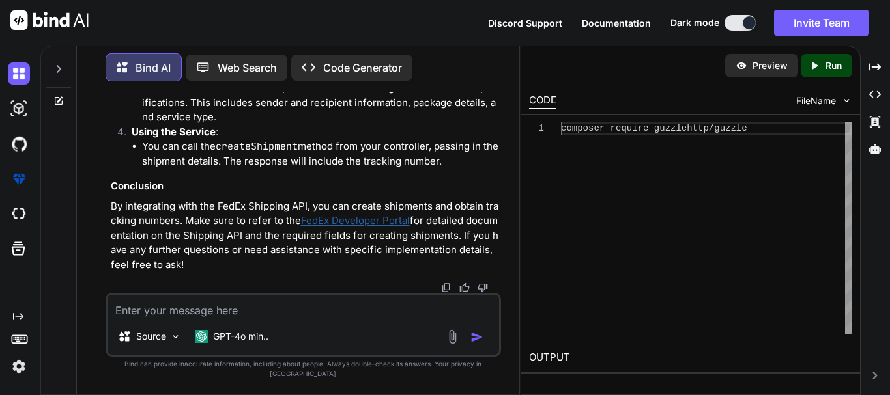
drag, startPoint x: 225, startPoint y: 179, endPoint x: 282, endPoint y: 179, distance: 57.3
drag, startPoint x: 236, startPoint y: 188, endPoint x: 287, endPoint y: 193, distance: 50.4
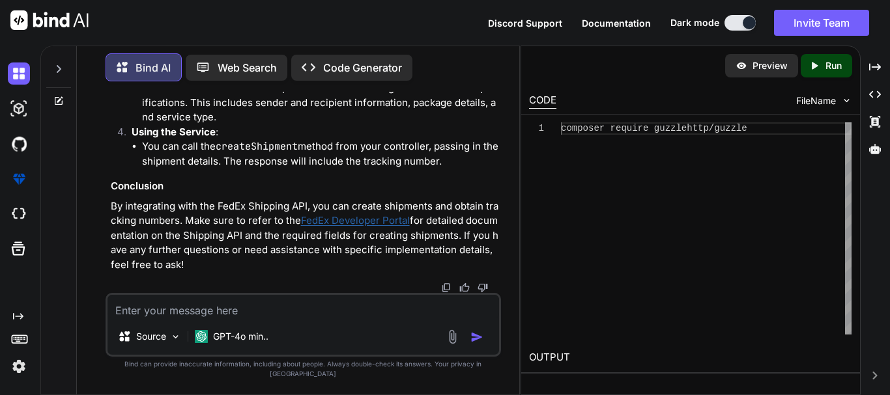
drag, startPoint x: 223, startPoint y: 205, endPoint x: 330, endPoint y: 197, distance: 107.2
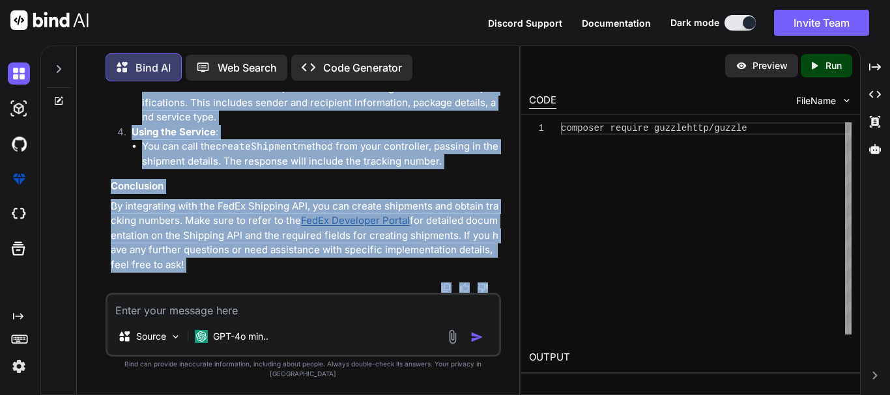
drag, startPoint x: 164, startPoint y: 220, endPoint x: 217, endPoint y: 307, distance: 101.4
click at [217, 307] on div "You where can we find the API data dashboard in fedex developer account? Bind A…" at bounding box center [303, 243] width 395 height 303
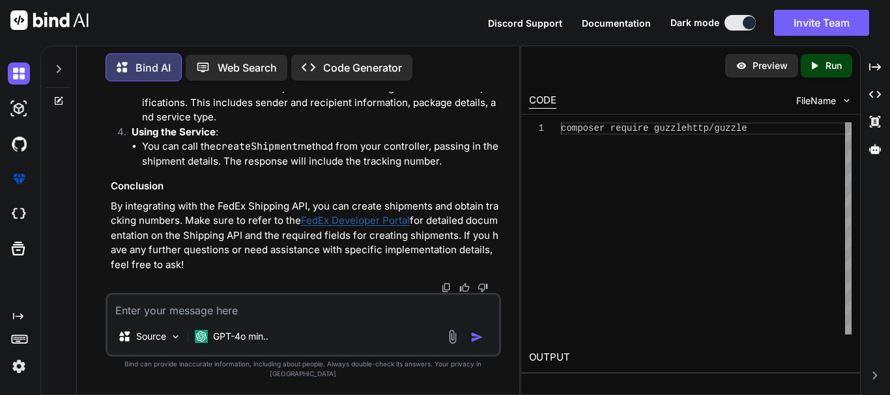
drag, startPoint x: 205, startPoint y: 138, endPoint x: 267, endPoint y: 137, distance: 61.9
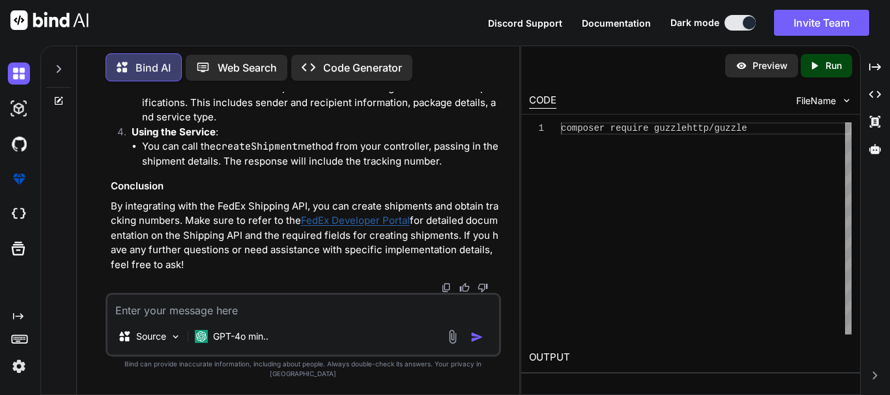
scroll to position [5593, 0]
drag, startPoint x: 330, startPoint y: 186, endPoint x: 428, endPoint y: 182, distance: 97.8
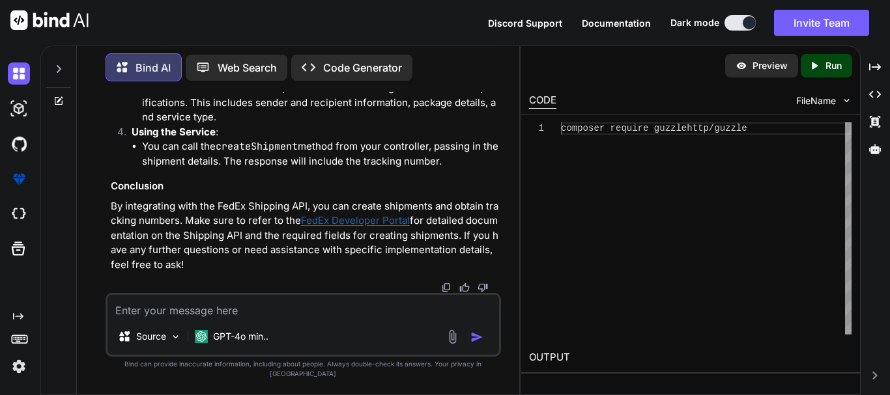
click at [216, 315] on textarea at bounding box center [302, 306] width 391 height 23
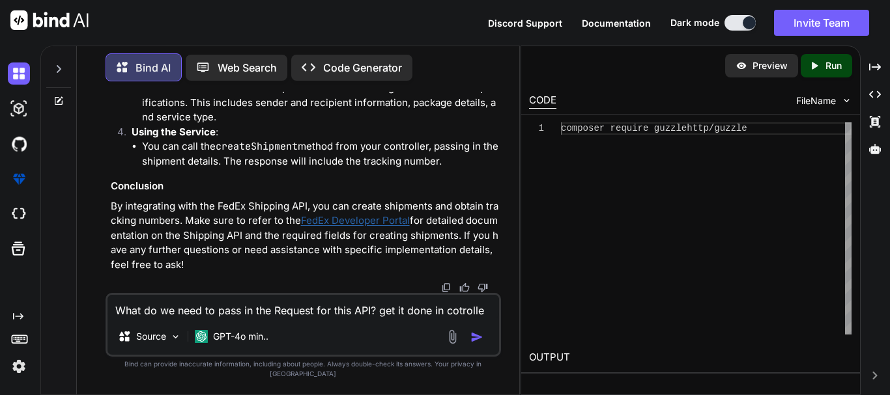
type textarea "What do we need to pass in the Request for this API? get it done in cotroller"
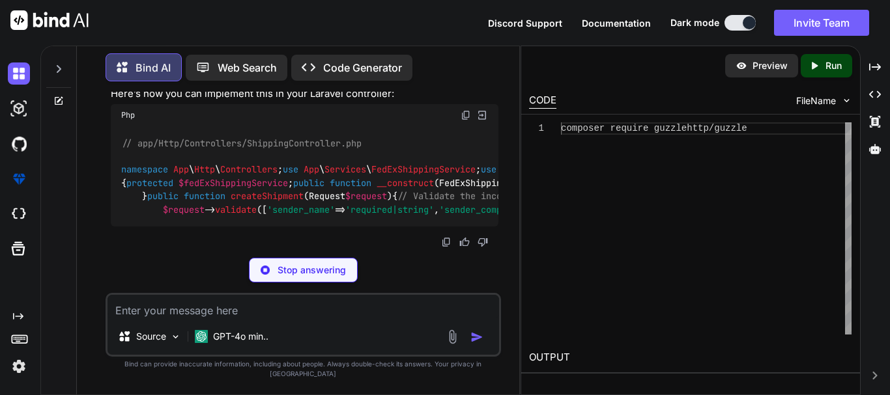
scroll to position [6580, 0]
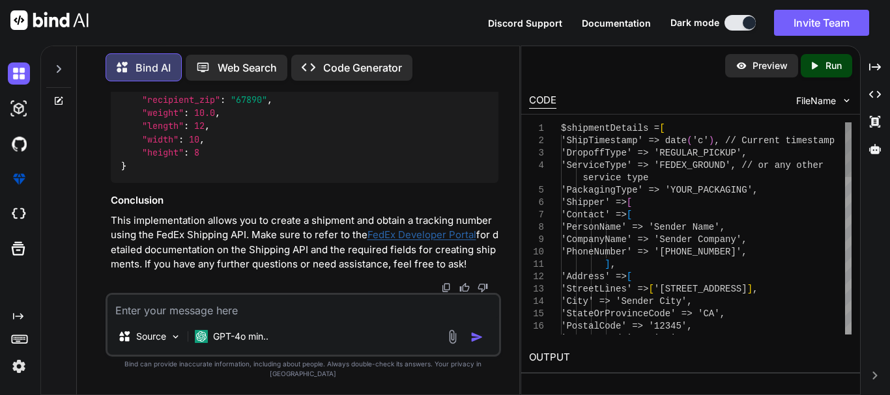
scroll to position [7231, 0]
drag, startPoint x: 185, startPoint y: 190, endPoint x: 285, endPoint y: 257, distance: 120.1
